Goal: Check status: Check status

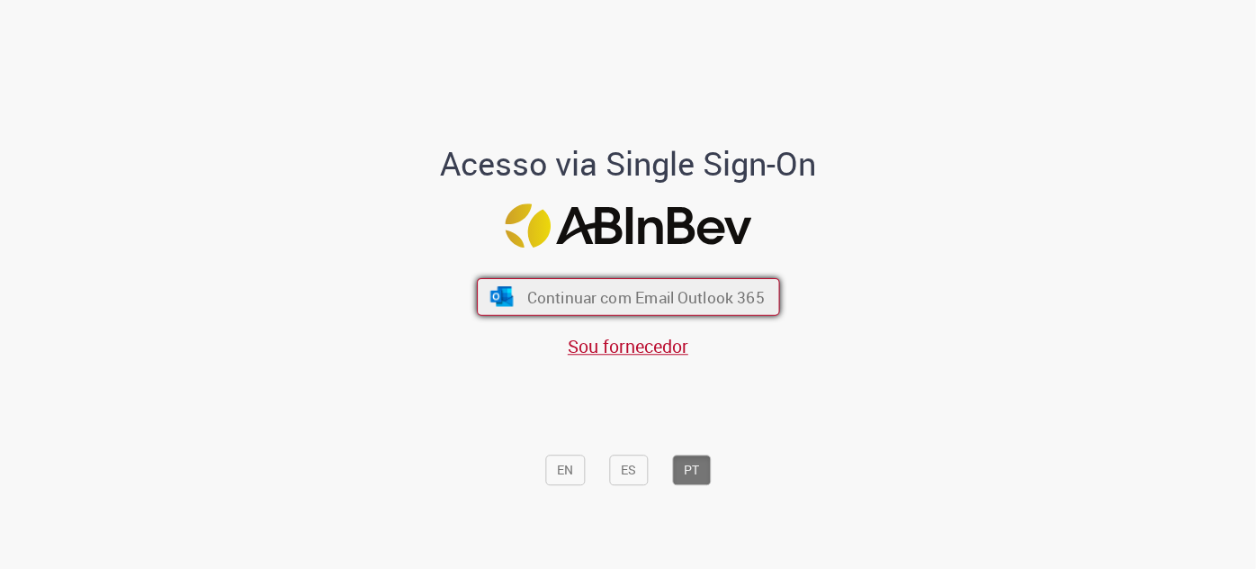
click at [540, 296] on span "Continuar com Email Outlook 365" at bounding box center [645, 296] width 238 height 21
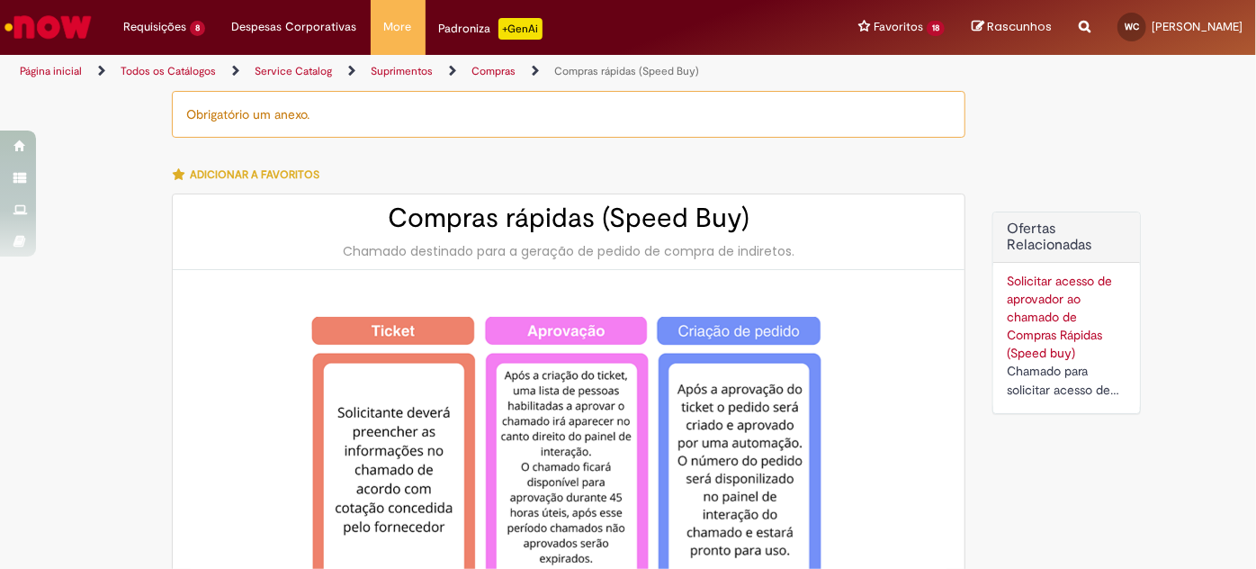
type input "**********"
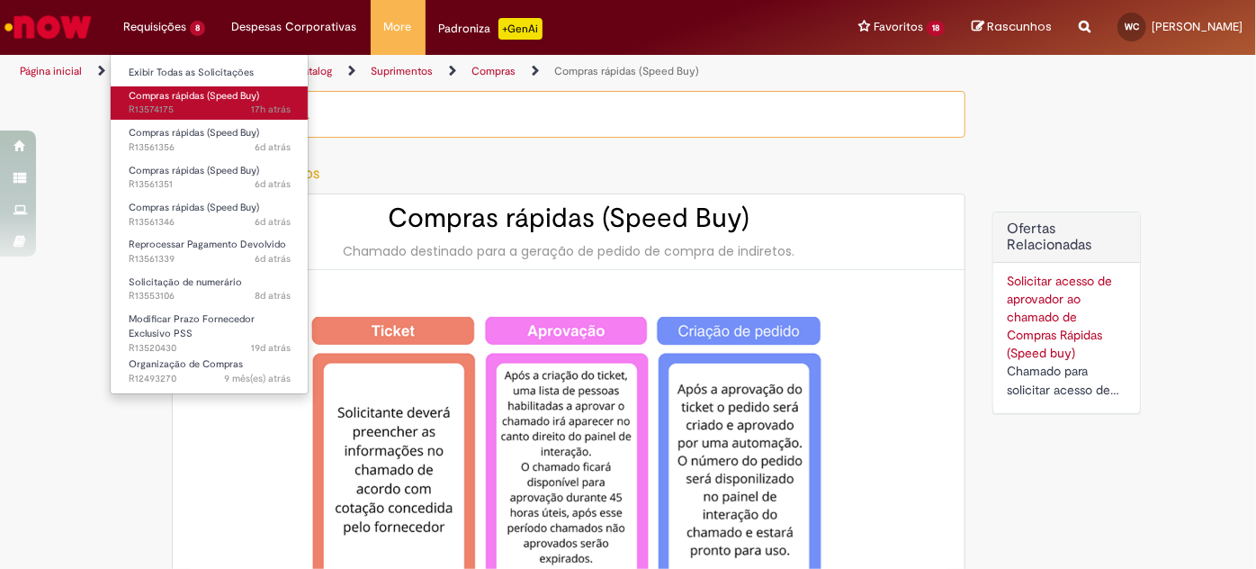
click at [196, 114] on span "17h atrás 17 horas atrás R13574175" at bounding box center [210, 110] width 162 height 14
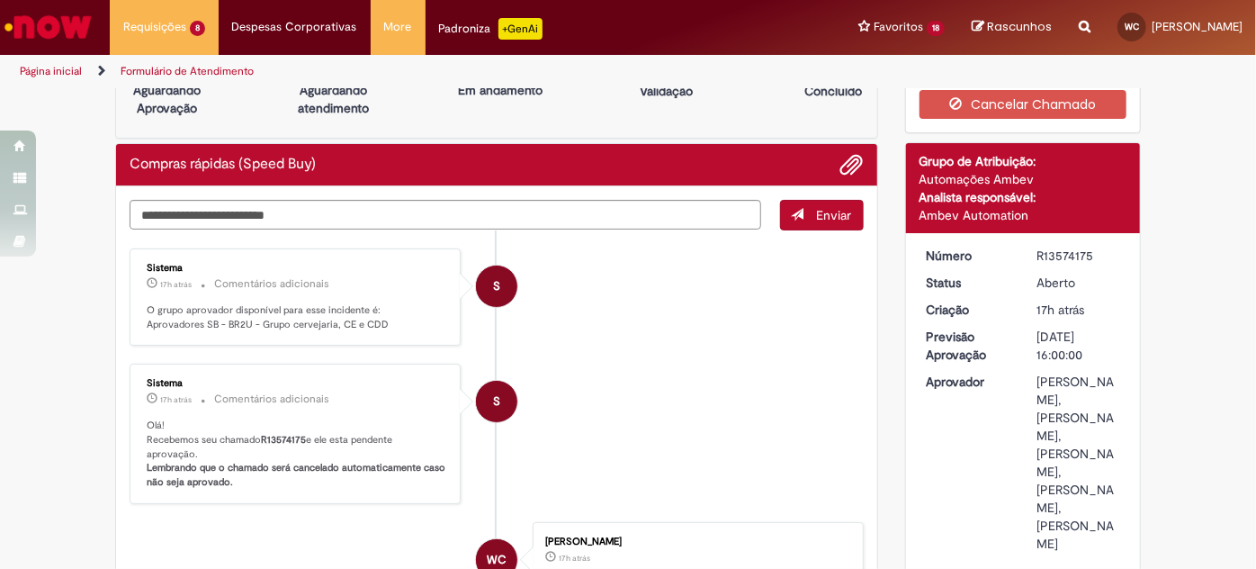
scroll to position [49, 0]
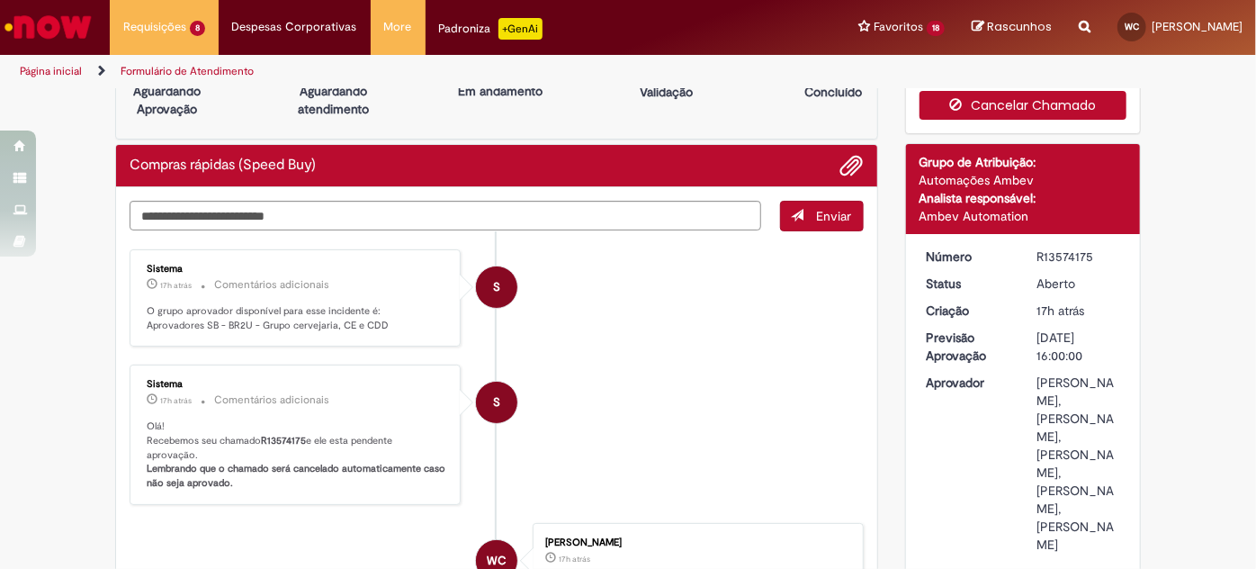
click at [994, 104] on button "Cancelar Chamado" at bounding box center [1024, 105] width 208 height 29
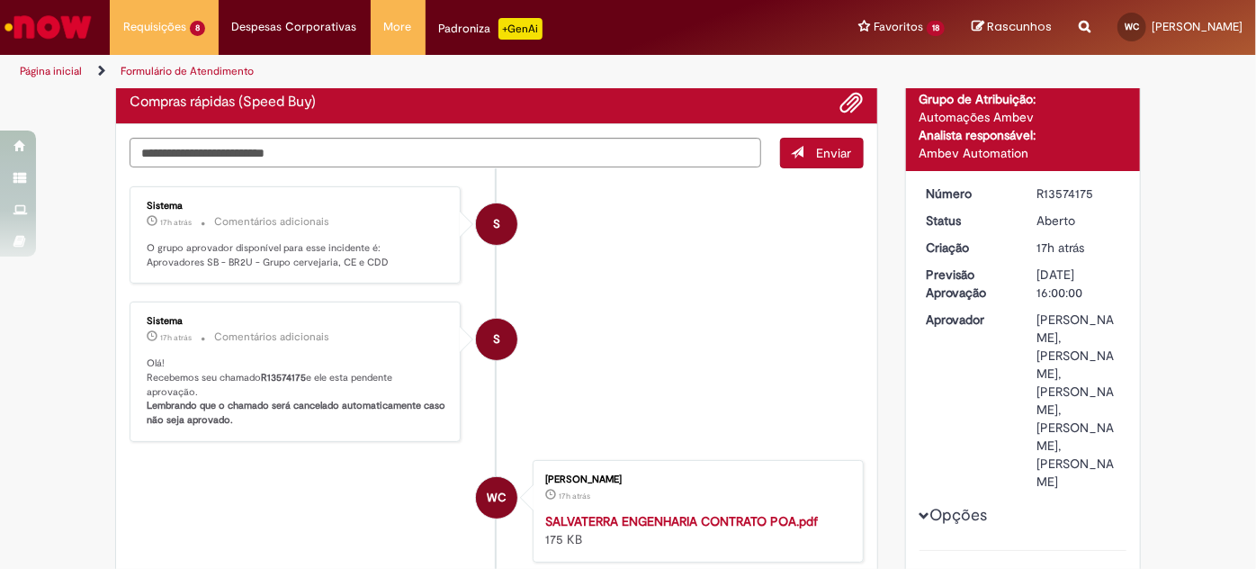
scroll to position [0, 0]
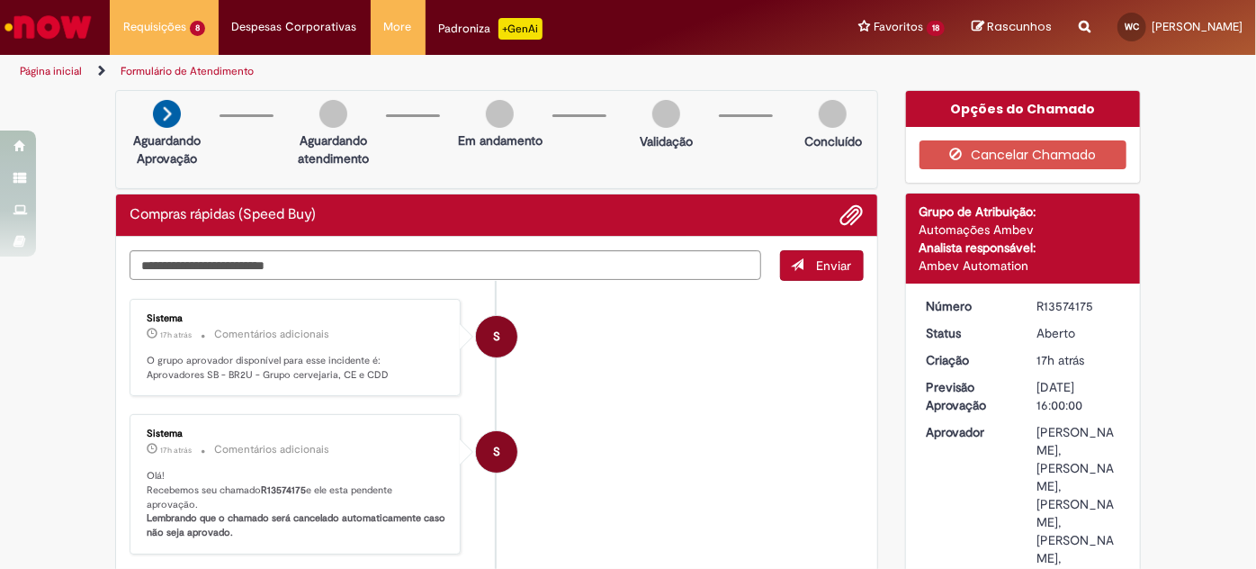
click at [1053, 309] on div "R13574175" at bounding box center [1079, 306] width 84 height 18
copy div "R13574175"
click at [726, 380] on li "S Sistema 17h atrás 17 horas atrás Comentários adicionais O grupo aprovador dis…" at bounding box center [497, 348] width 734 height 98
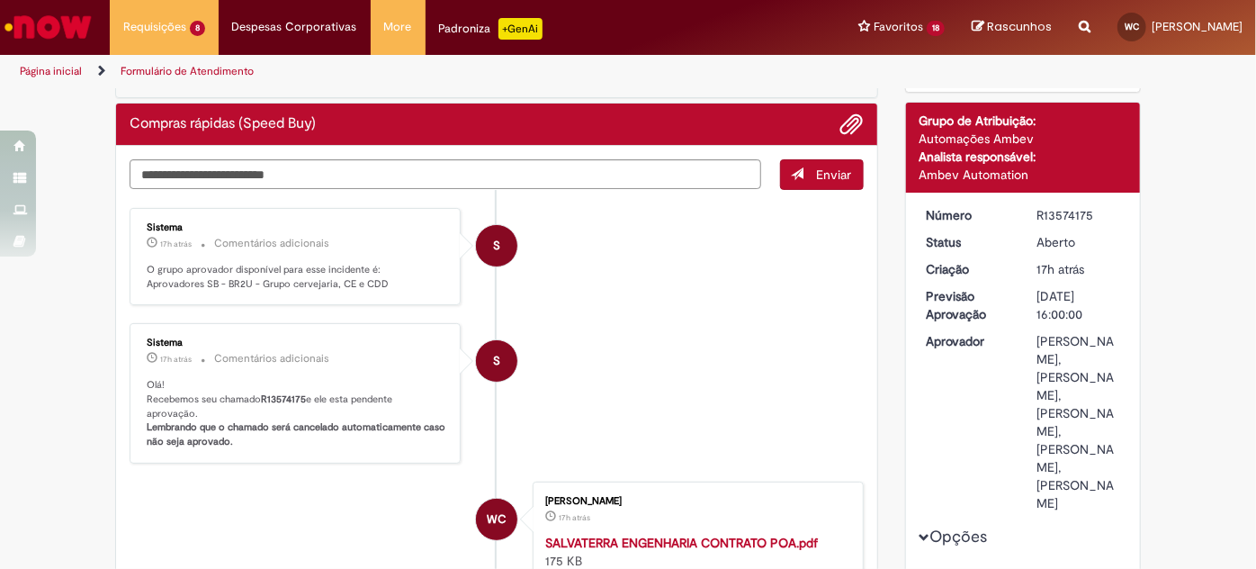
scroll to position [90, 0]
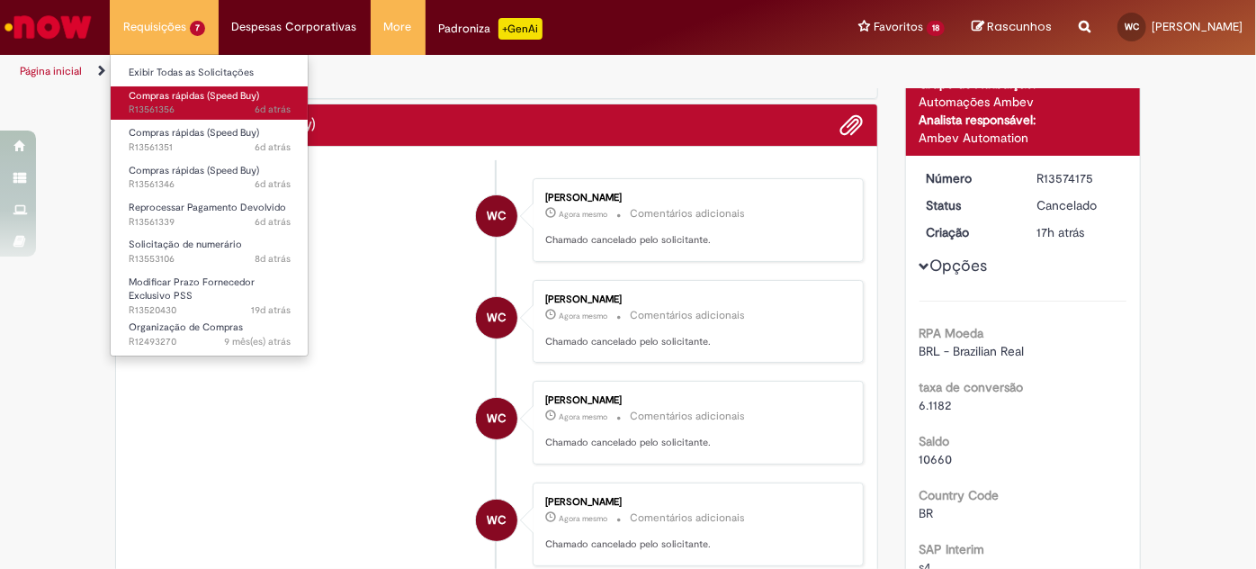
click at [170, 96] on span "Compras rápidas (Speed Buy)" at bounding box center [194, 95] width 130 height 13
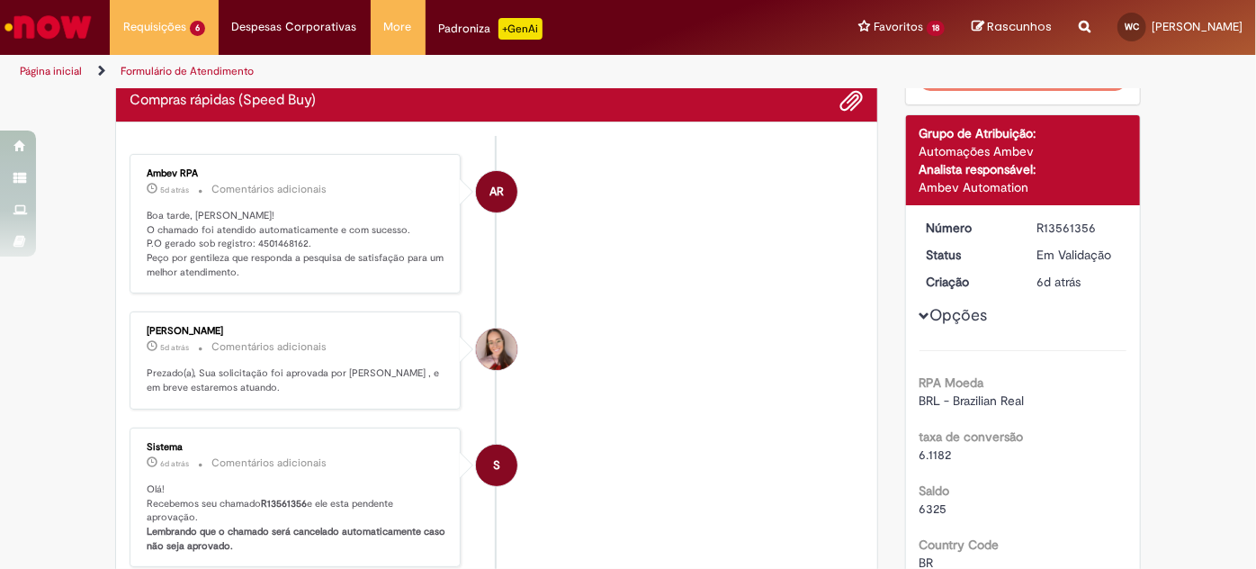
scroll to position [101, 0]
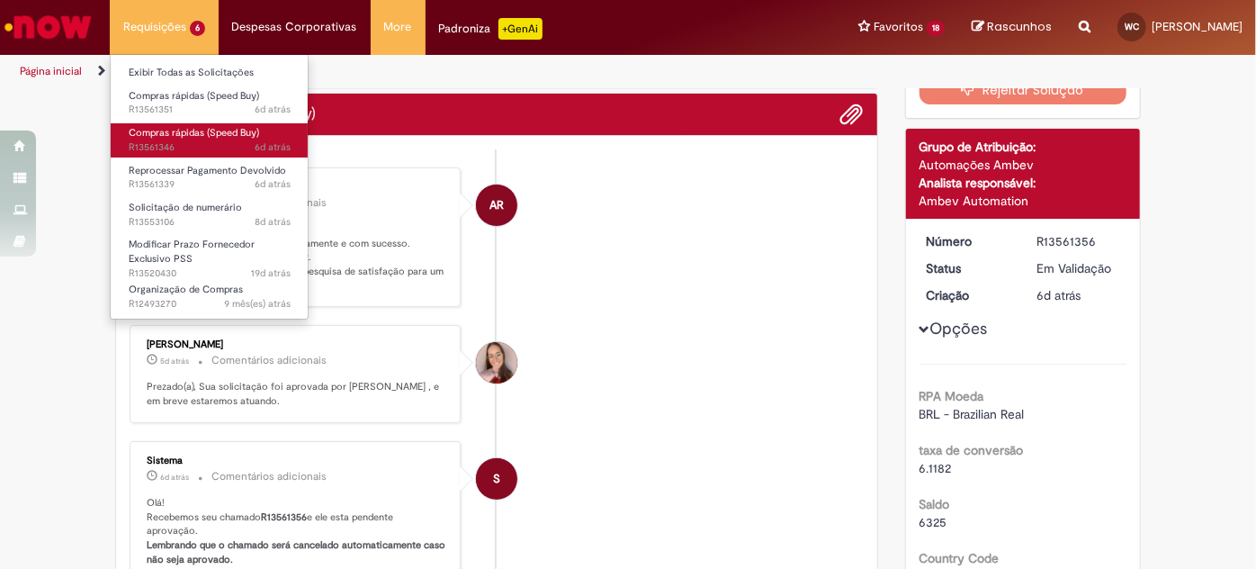
click at [229, 142] on span "6d atrás 6 dias atrás R13561346" at bounding box center [210, 147] width 162 height 14
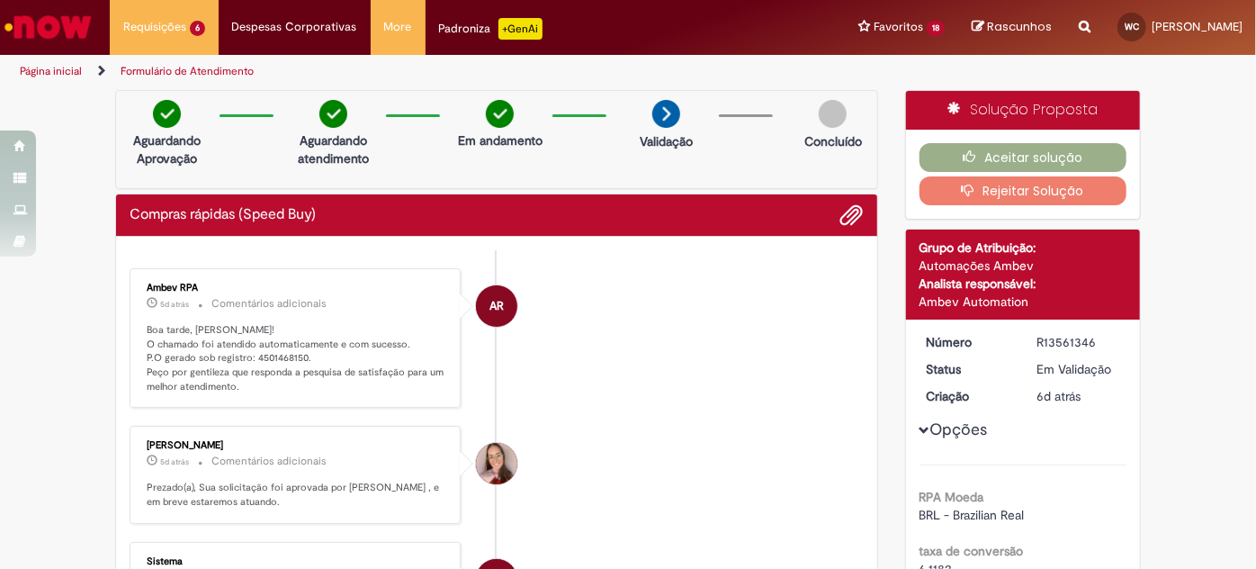
click at [266, 356] on p "Boa tarde, [PERSON_NAME]! O chamado foi atendido automaticamente e com sucesso.…" at bounding box center [297, 358] width 300 height 71
copy p "4501468150"
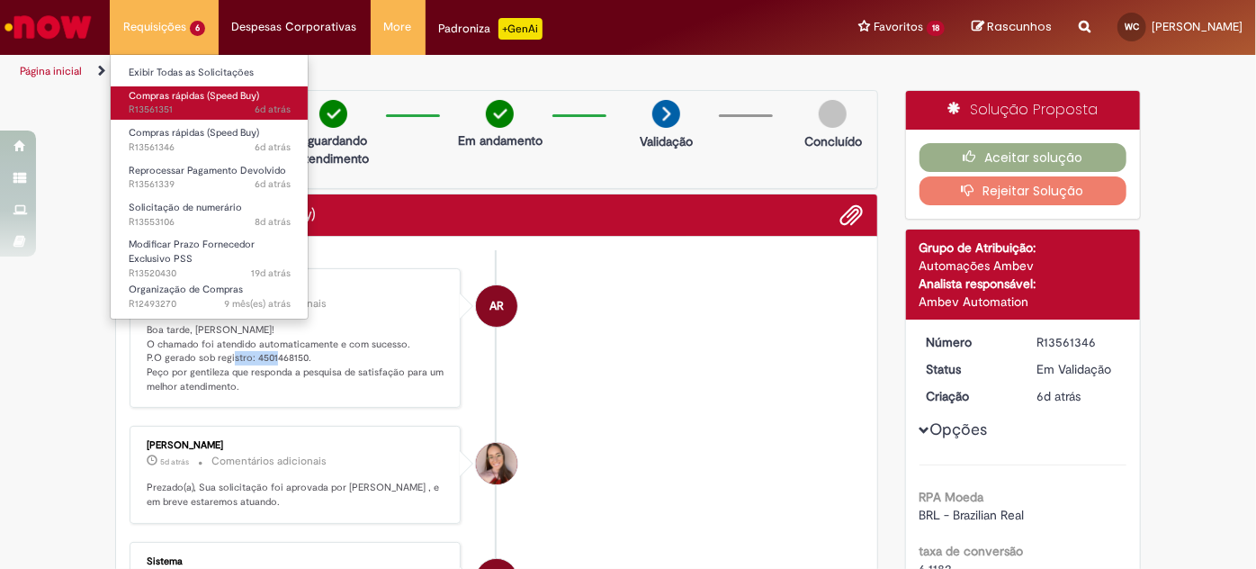
click at [192, 104] on span "6d atrás 6 dias atrás R13561351" at bounding box center [210, 110] width 162 height 14
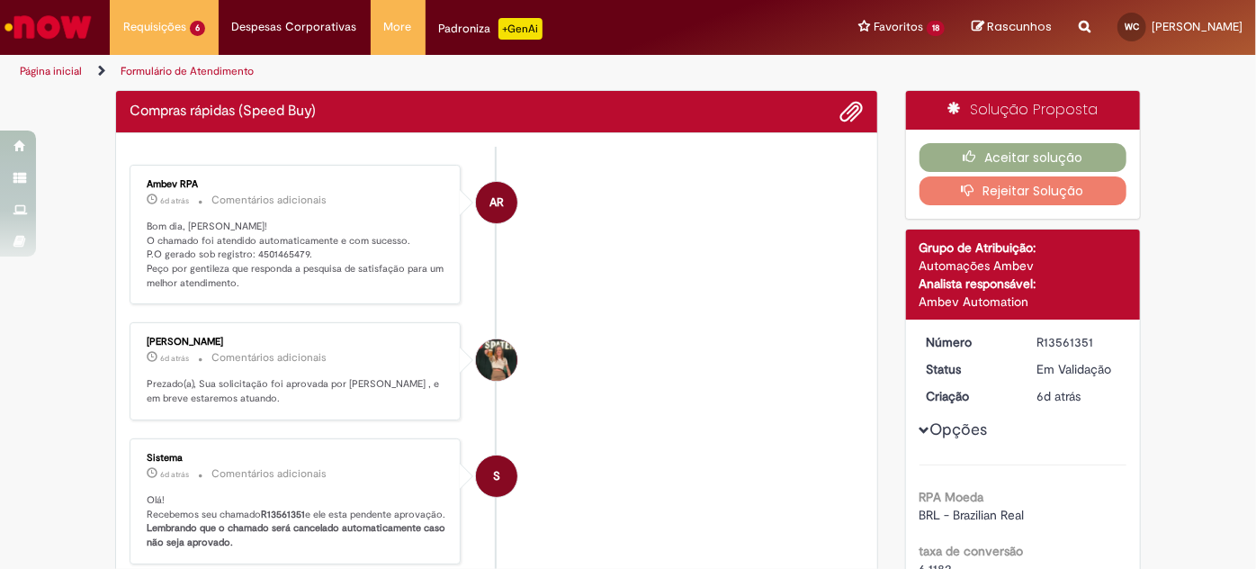
click at [281, 247] on p "Bom dia, [PERSON_NAME]! O chamado foi atendido automaticamente e com sucesso. P…" at bounding box center [297, 255] width 300 height 71
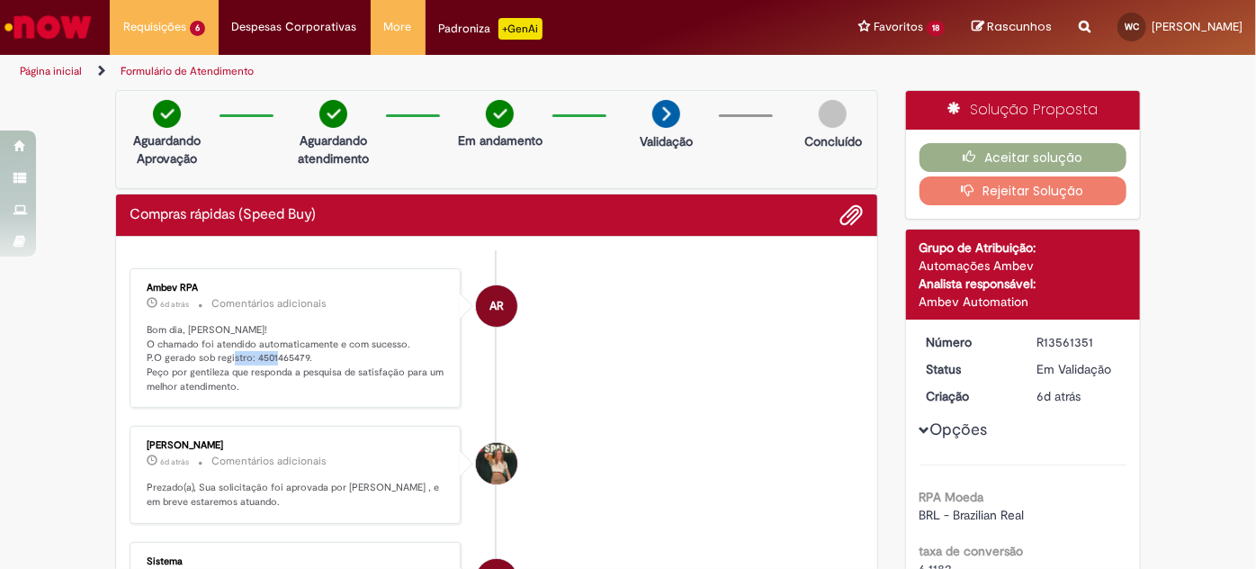
copy p "4501465479"
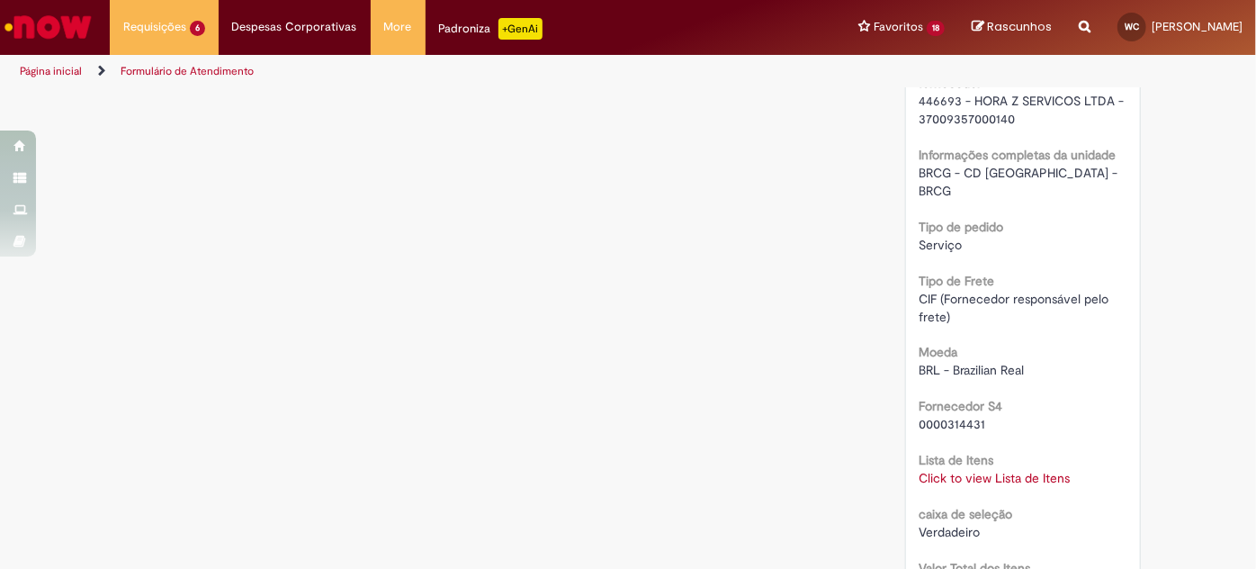
scroll to position [1473, 0]
